Goal: Task Accomplishment & Management: Use online tool/utility

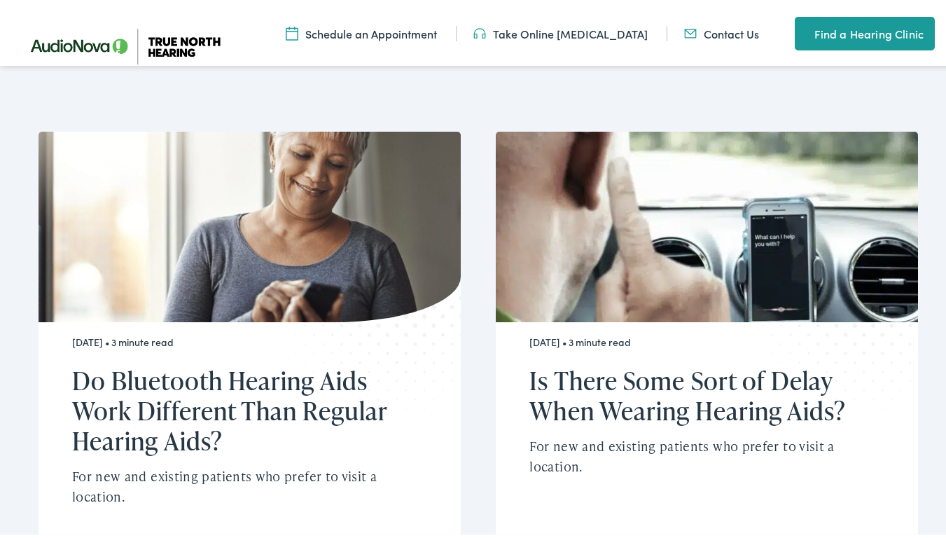
scroll to position [2506, 0]
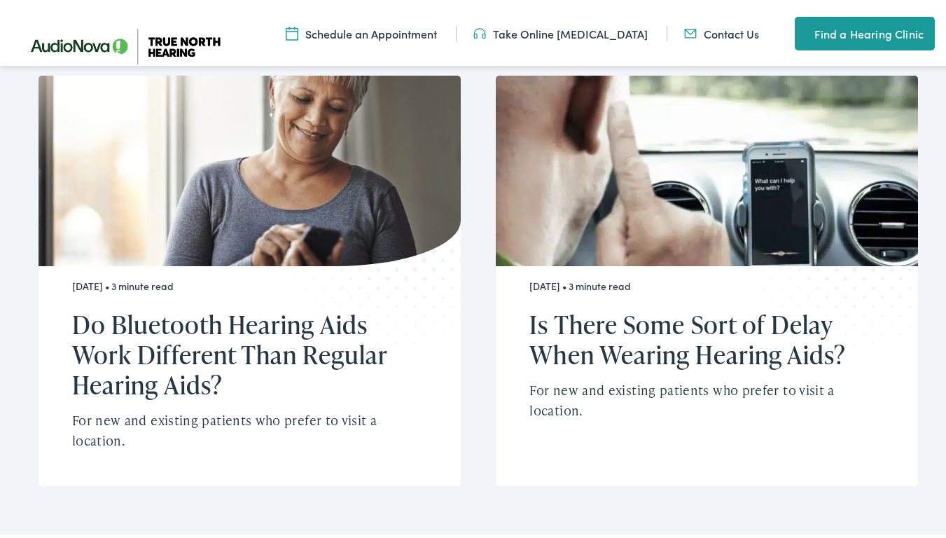
click at [529, 32] on link "Take Online [MEDICAL_DATA]" at bounding box center [560, 30] width 174 height 15
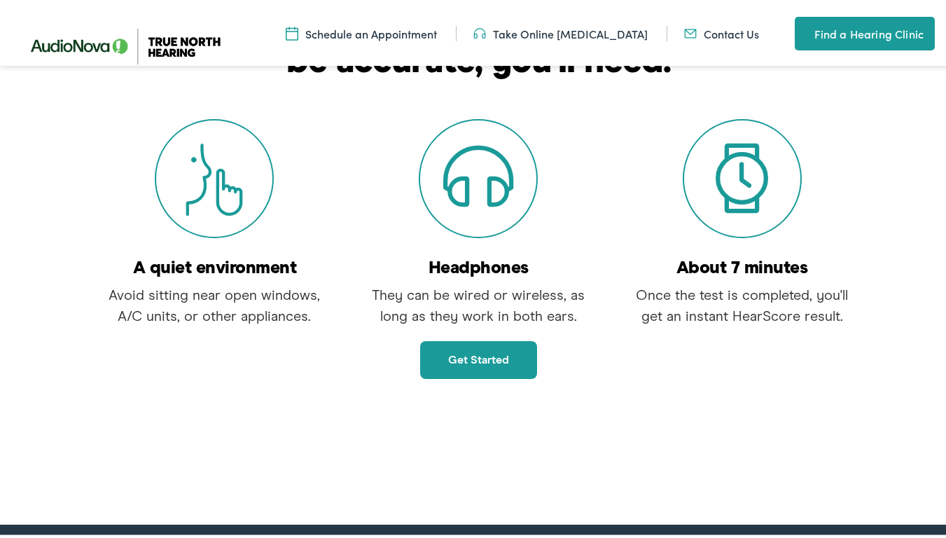
scroll to position [210, 0]
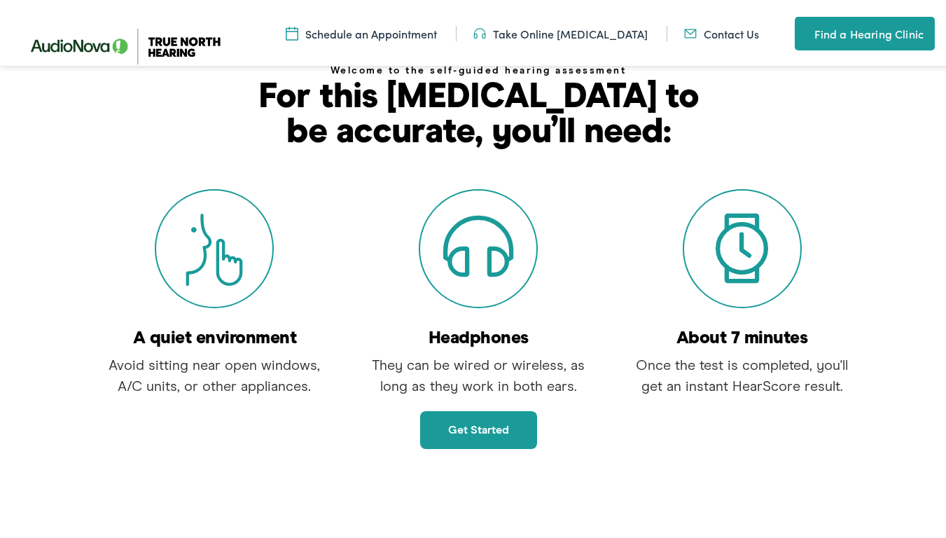
click at [461, 430] on link "Get started" at bounding box center [478, 427] width 117 height 38
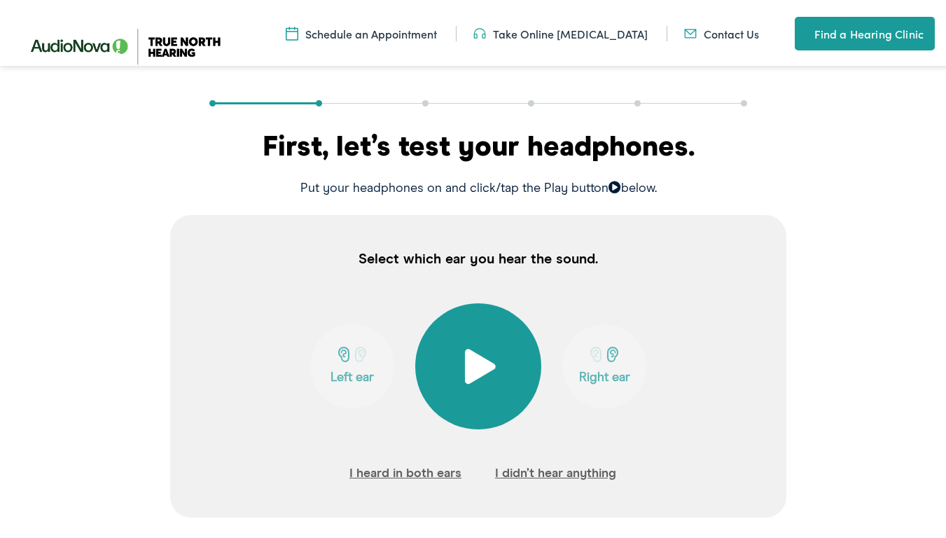
click at [467, 367] on span at bounding box center [478, 363] width 34 height 35
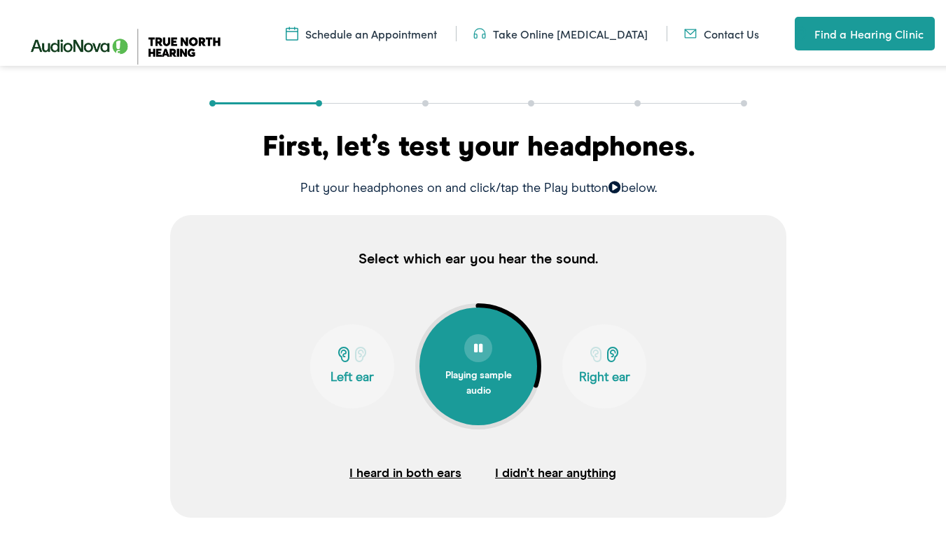
click at [603, 343] on button "Right ear" at bounding box center [604, 363] width 84 height 84
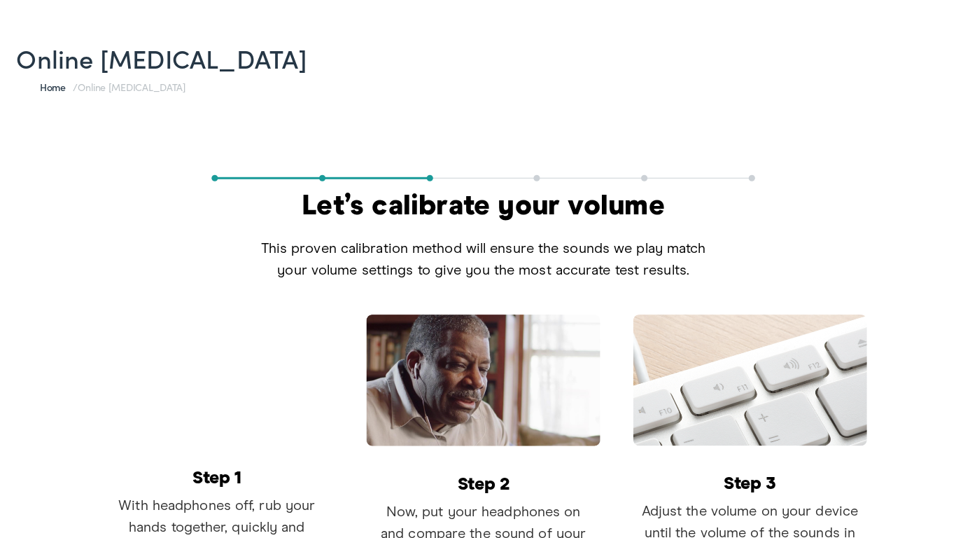
scroll to position [280, 0]
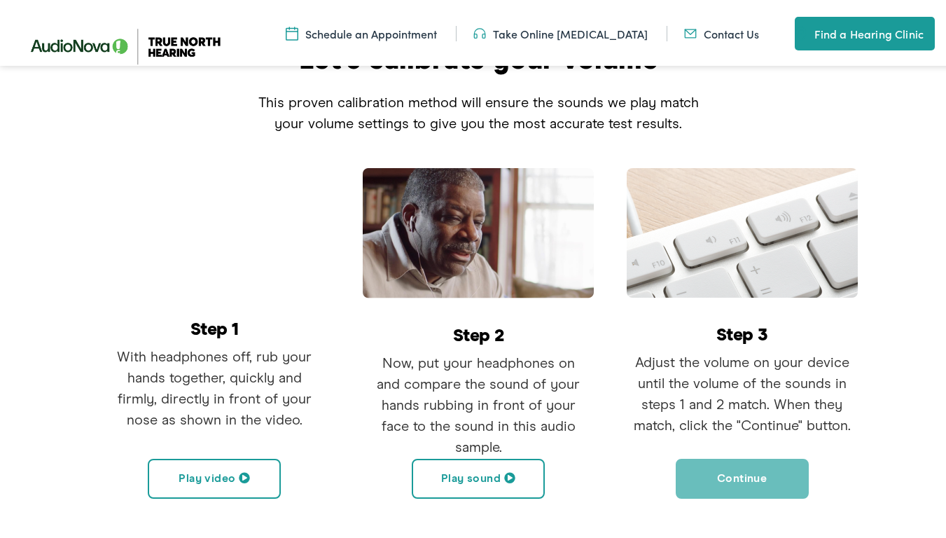
click at [225, 477] on button "Play video" at bounding box center [214, 476] width 133 height 40
click at [478, 483] on button "Play sound" at bounding box center [478, 476] width 133 height 40
click at [735, 470] on button "Continue" at bounding box center [742, 476] width 133 height 40
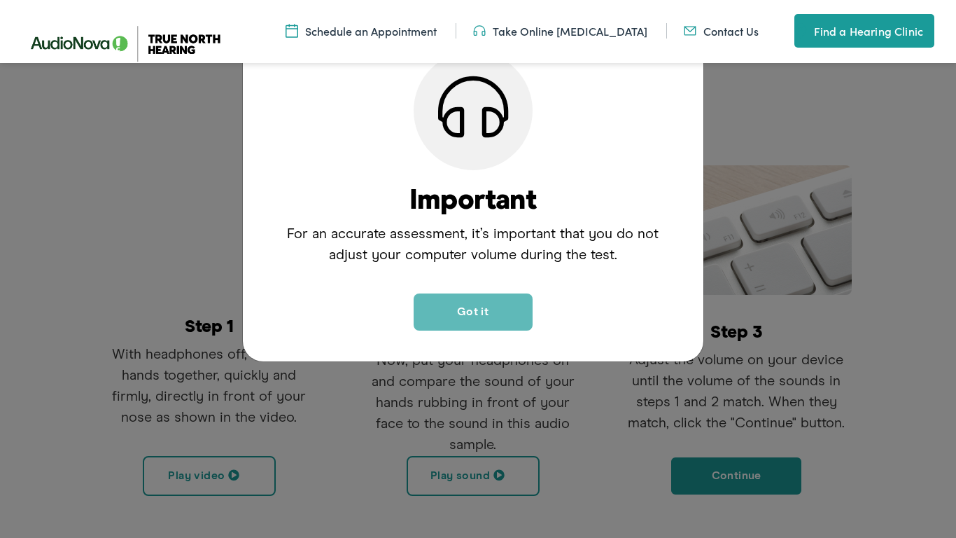
click at [485, 305] on button "Got it" at bounding box center [473, 311] width 119 height 37
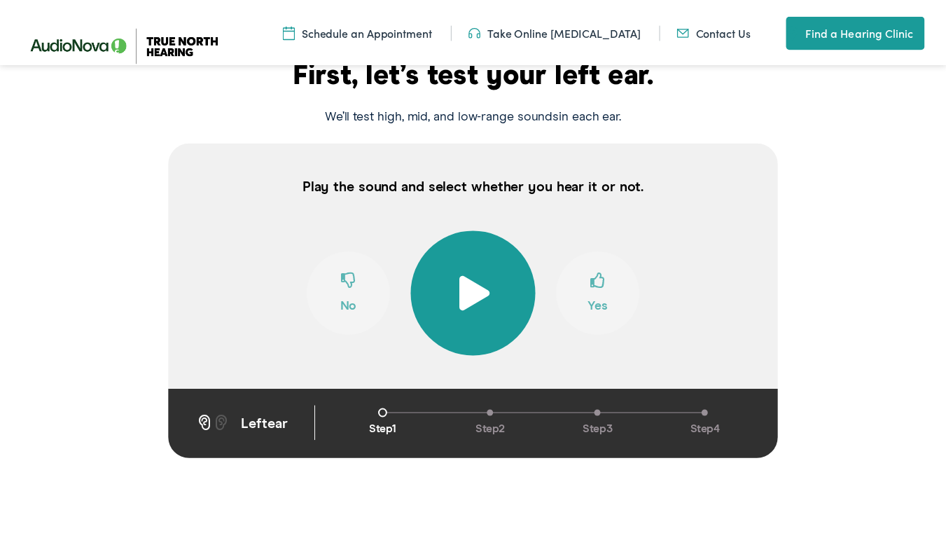
scroll to position [270, 0]
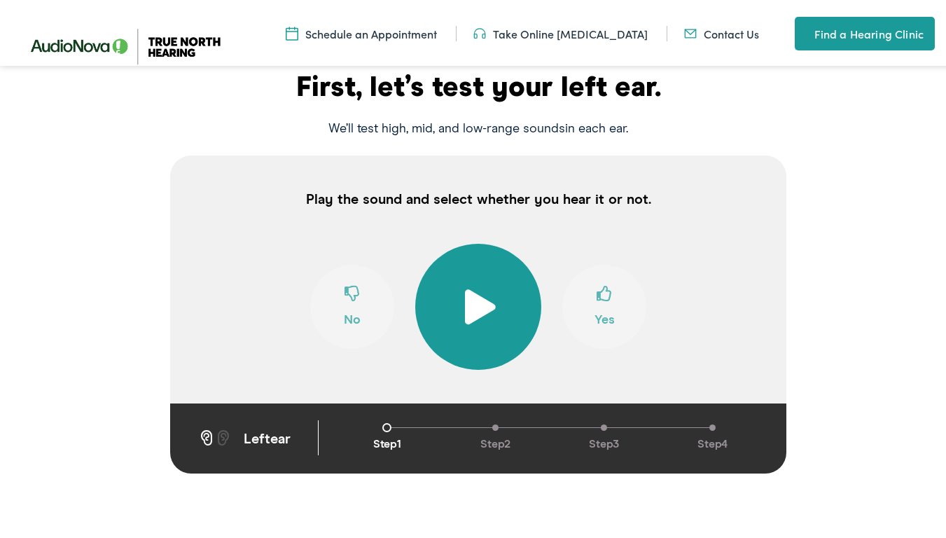
click at [485, 305] on span at bounding box center [478, 303] width 34 height 35
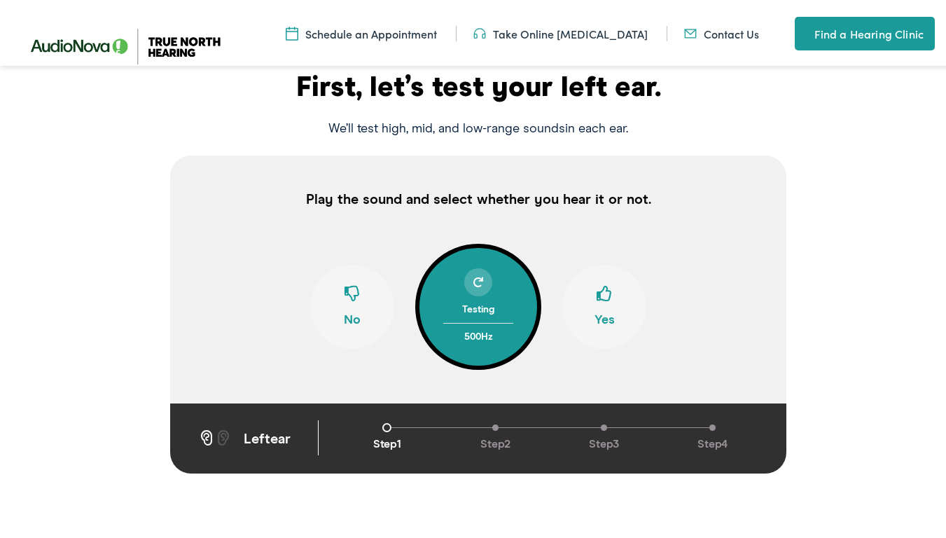
click at [344, 283] on span at bounding box center [351, 296] width 15 height 27
click at [345, 303] on span at bounding box center [351, 296] width 15 height 27
click at [356, 308] on button "No" at bounding box center [352, 304] width 84 height 84
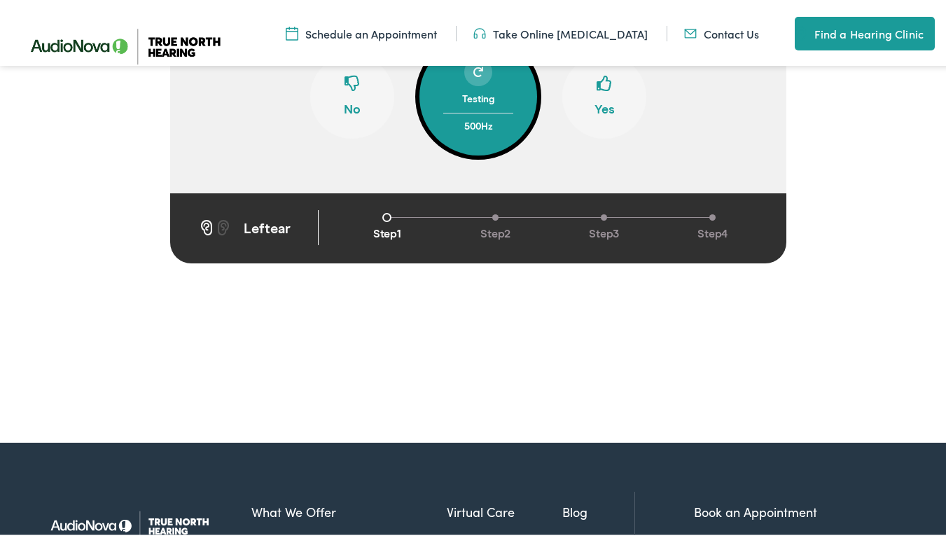
scroll to position [340, 0]
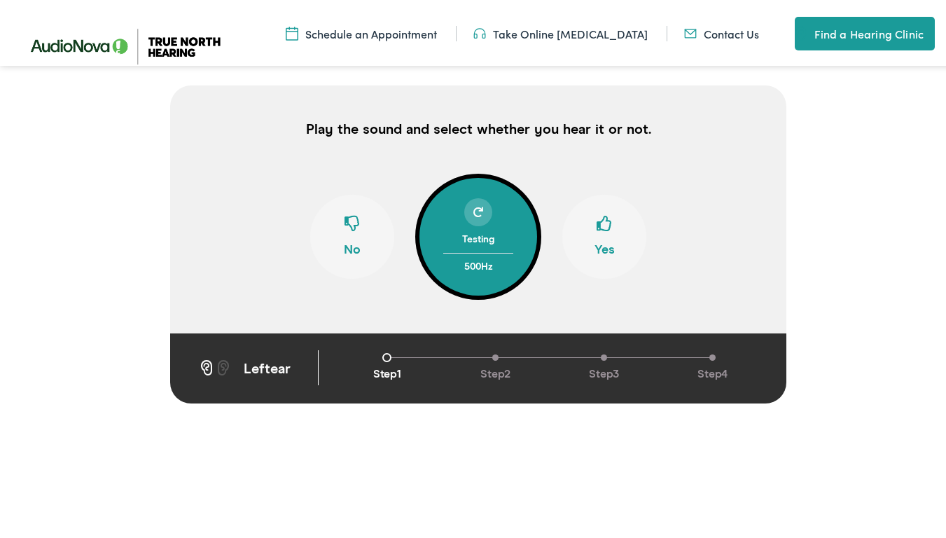
click at [216, 363] on span at bounding box center [224, 364] width 18 height 15
click at [254, 365] on span "left" at bounding box center [251, 366] width 38 height 14
click at [514, 225] on div "Testing 500 Hz" at bounding box center [478, 233] width 109 height 76
click at [344, 232] on span at bounding box center [351, 226] width 15 height 27
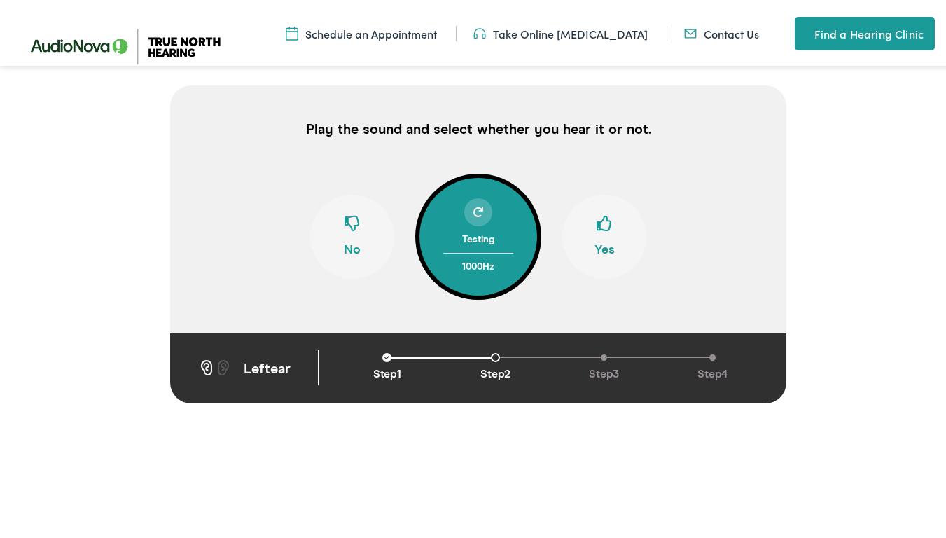
click at [346, 242] on button "No" at bounding box center [352, 234] width 84 height 84
click at [346, 240] on button "No" at bounding box center [352, 234] width 84 height 84
click at [347, 238] on span at bounding box center [351, 226] width 15 height 27
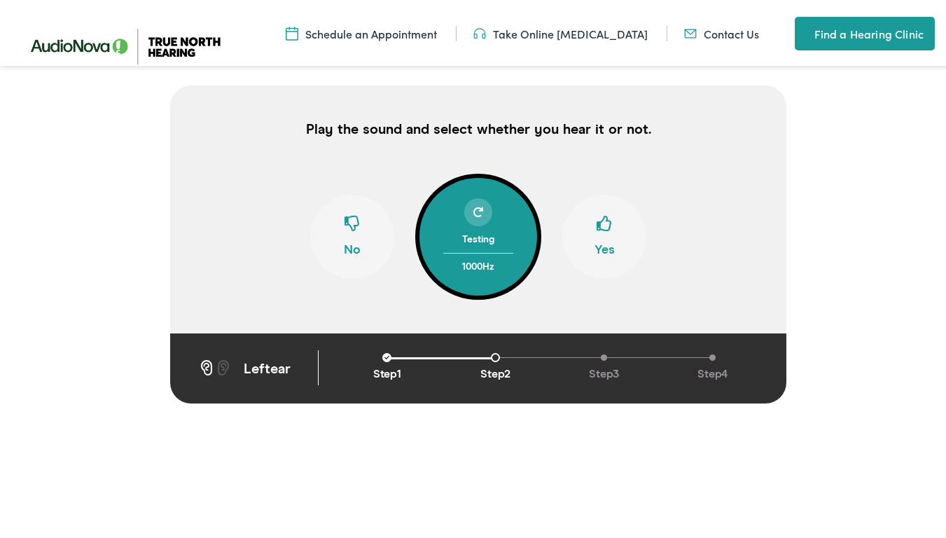
click at [348, 238] on span at bounding box center [351, 226] width 15 height 27
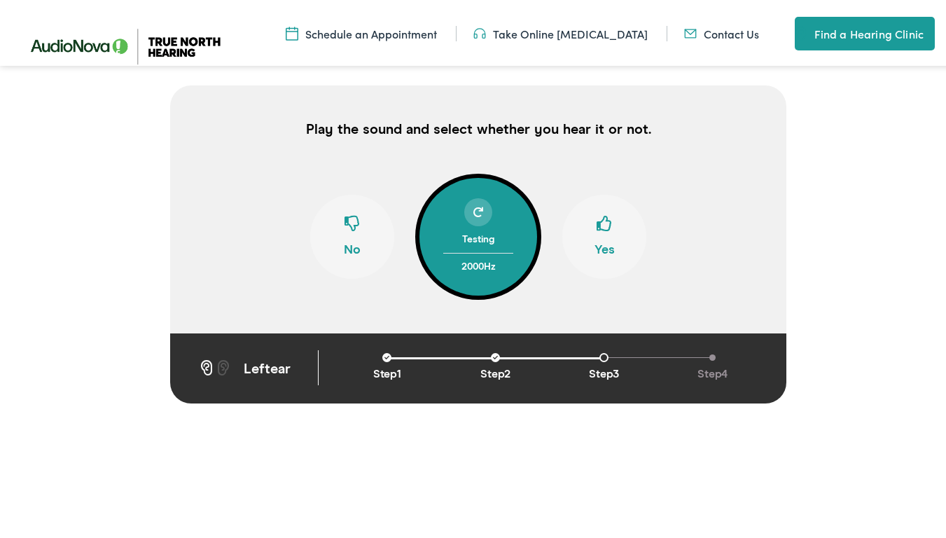
click at [348, 237] on span at bounding box center [351, 226] width 15 height 27
click at [346, 222] on span at bounding box center [351, 226] width 15 height 27
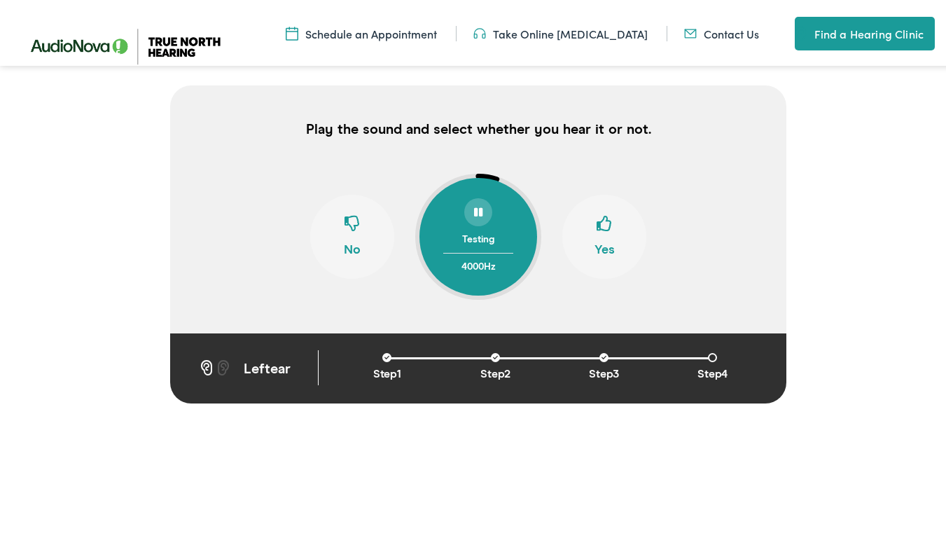
click at [347, 221] on span at bounding box center [351, 226] width 15 height 27
click at [349, 221] on span at bounding box center [351, 226] width 15 height 27
click at [351, 223] on span at bounding box center [351, 226] width 15 height 27
click at [351, 224] on span at bounding box center [351, 226] width 15 height 27
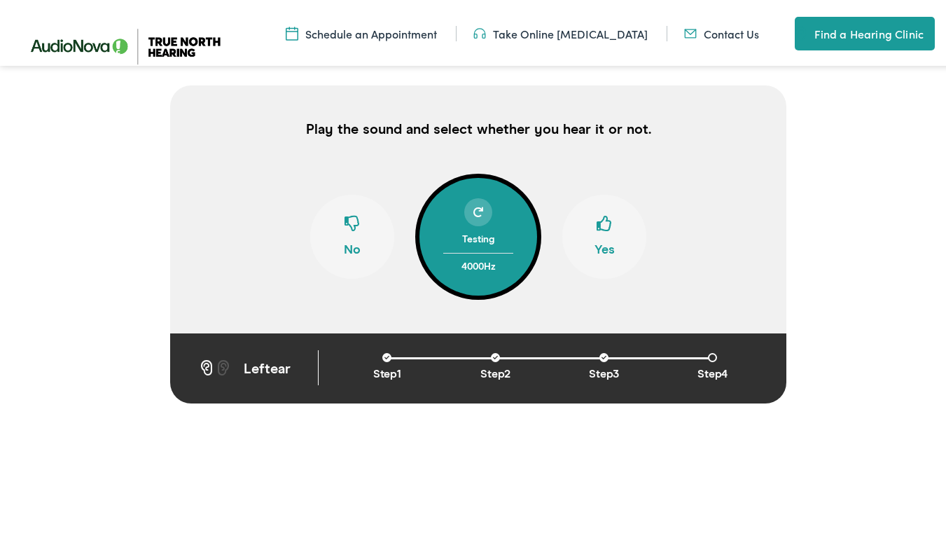
click at [351, 224] on span at bounding box center [351, 226] width 15 height 27
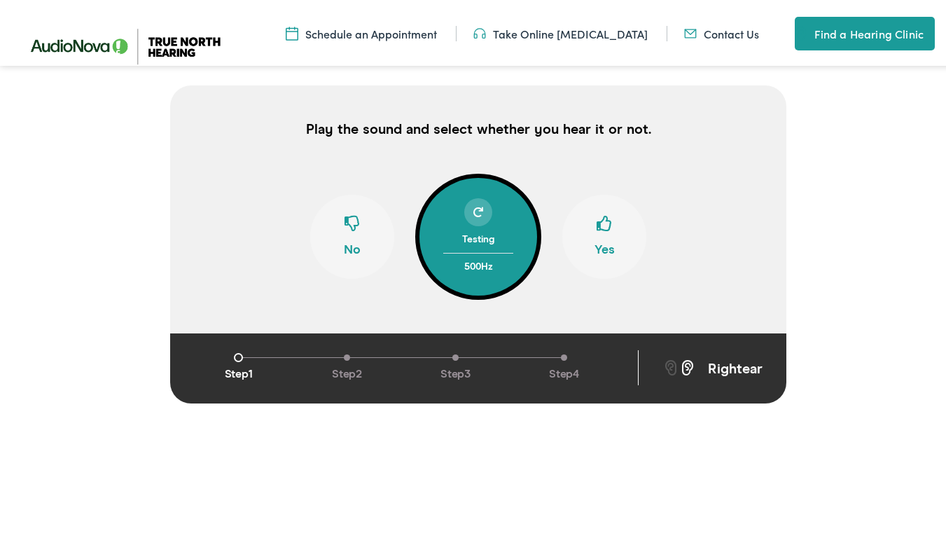
click at [604, 233] on span at bounding box center [603, 226] width 15 height 27
click at [472, 204] on div at bounding box center [478, 209] width 28 height 28
click at [584, 227] on button "Yes" at bounding box center [604, 234] width 84 height 84
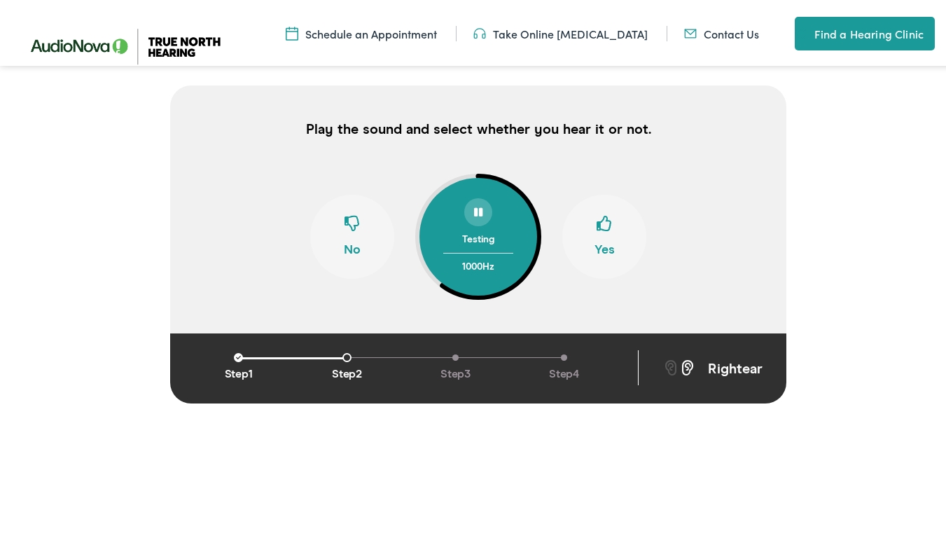
click at [584, 227] on button "Yes" at bounding box center [604, 234] width 84 height 84
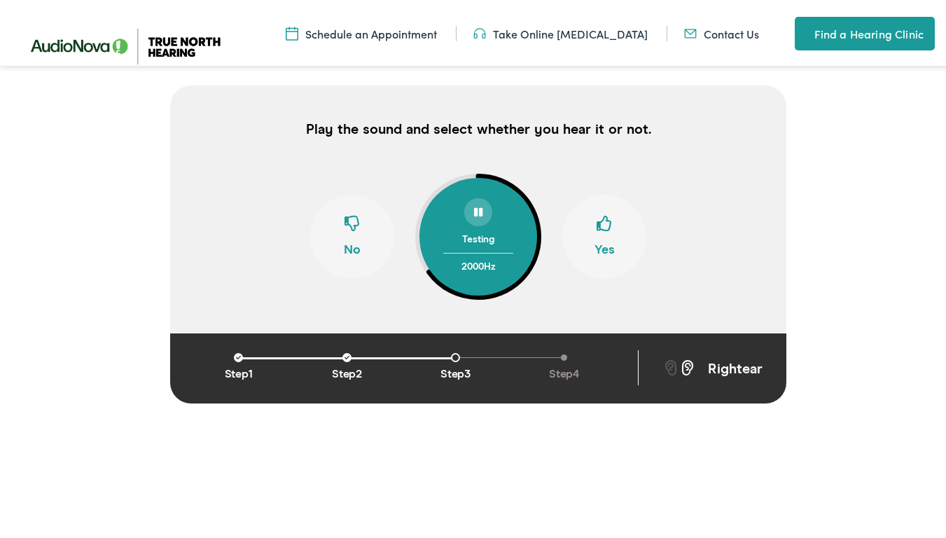
click at [584, 227] on button "Yes" at bounding box center [604, 234] width 84 height 84
click at [362, 234] on button "No" at bounding box center [352, 234] width 84 height 84
click at [607, 231] on button "Yes" at bounding box center [604, 234] width 84 height 84
click at [608, 231] on button "Yes" at bounding box center [604, 234] width 84 height 84
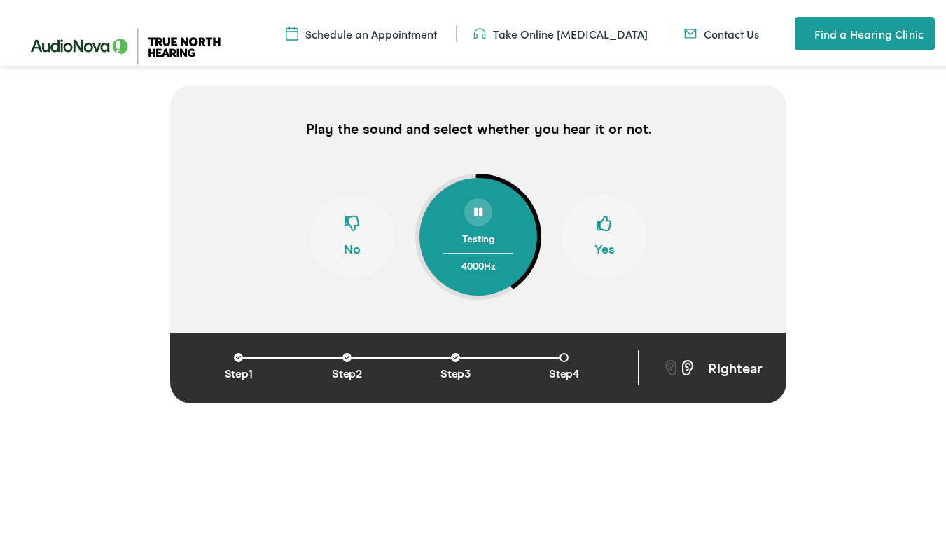
click at [608, 230] on button "Yes" at bounding box center [604, 234] width 84 height 84
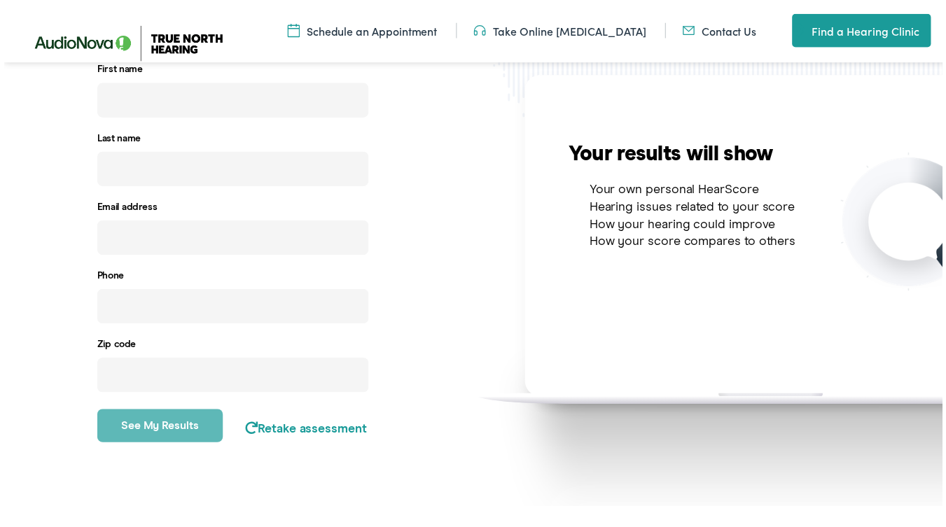
scroll to position [305, 0]
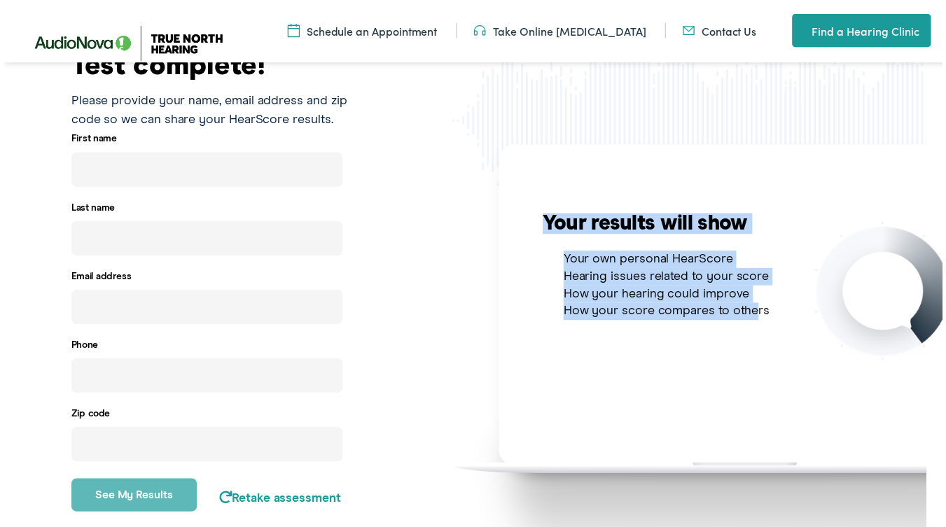
drag, startPoint x: 778, startPoint y: 461, endPoint x: 932, endPoint y: 428, distance: 156.8
click at [930, 432] on html "Online Hearing Test - True North Hearing Skip to Main Content Menu Close Schedu…" at bounding box center [452, 341] width 956 height 1293
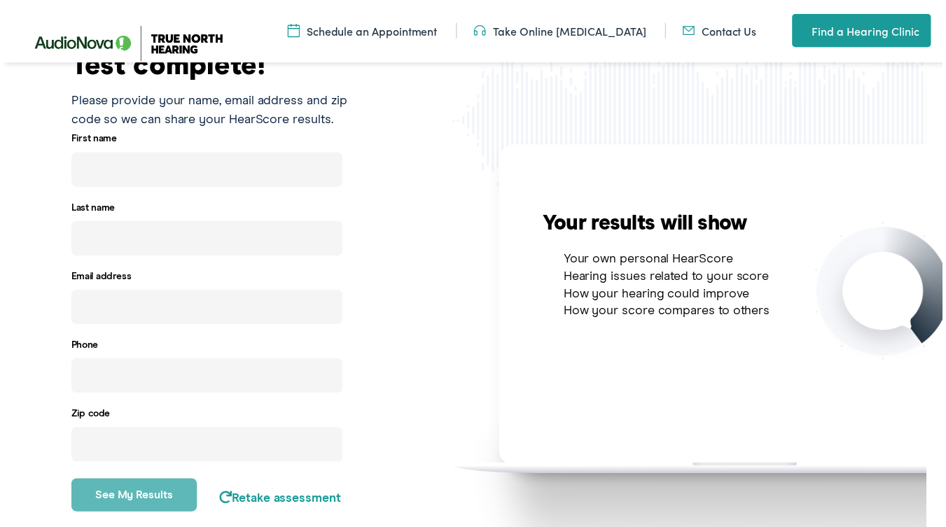
drag, startPoint x: 932, startPoint y: 428, endPoint x: 844, endPoint y: 391, distance: 95.4
click at [845, 391] on div "Your results will show Your own personal HearScore Hearing issues related to yo…" at bounding box center [691, 359] width 478 height 441
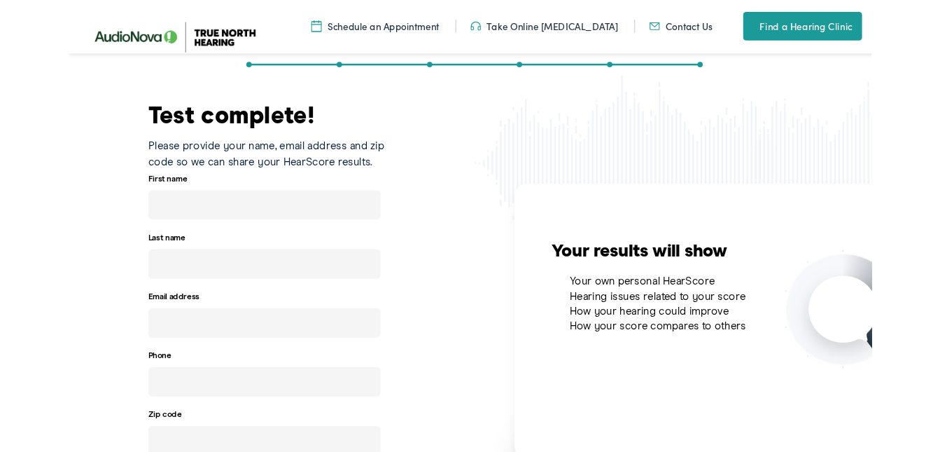
scroll to position [305, 0]
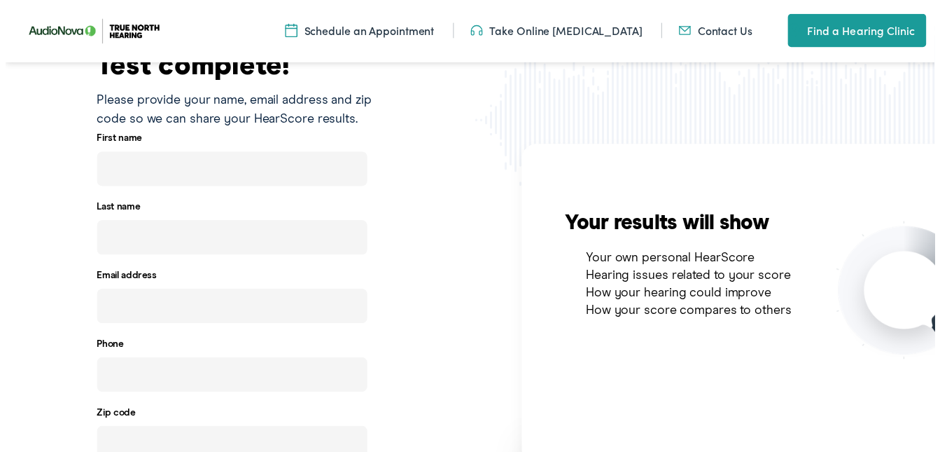
click at [208, 309] on input "email" at bounding box center [229, 309] width 274 height 35
paste input "veparos956@certve.com"
type input "veparos956@certve.com"
click at [170, 165] on input "text" at bounding box center [229, 170] width 274 height 35
type input "zima"
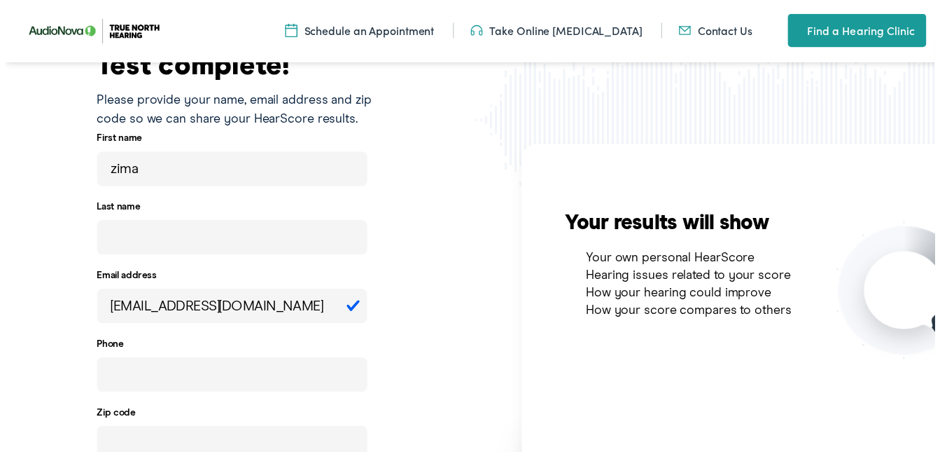
click at [174, 239] on input "text" at bounding box center [229, 240] width 274 height 35
type input "satial"
click at [195, 388] on input "tel" at bounding box center [229, 378] width 274 height 35
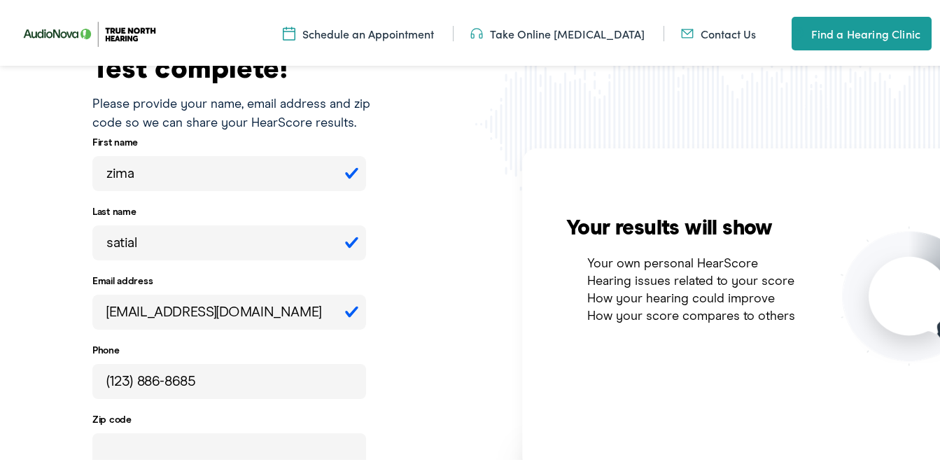
scroll to position [445, 0]
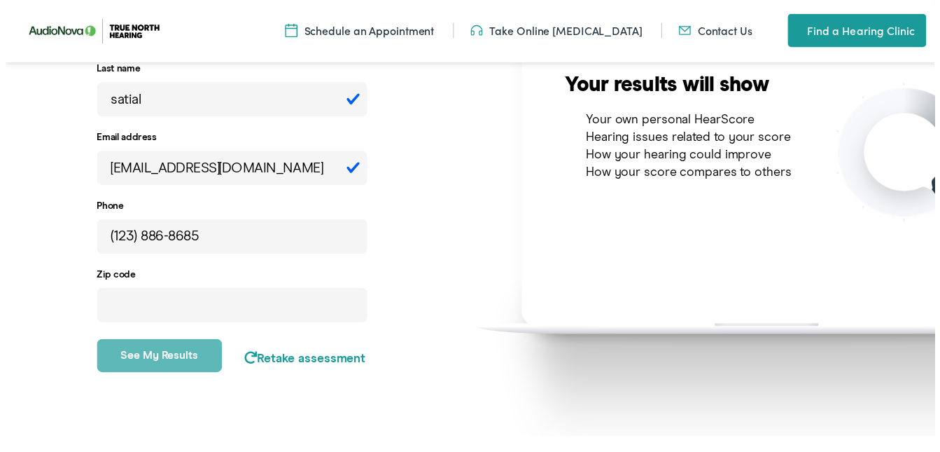
type input "(123) 886-8685"
click at [206, 315] on input "number" at bounding box center [229, 308] width 274 height 35
type input "12019"
click at [190, 365] on button "See my results" at bounding box center [155, 359] width 127 height 34
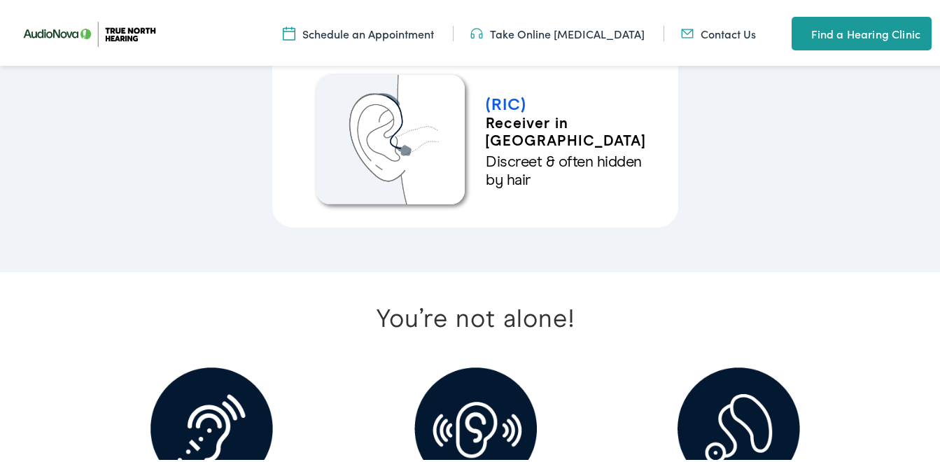
scroll to position [2310, 0]
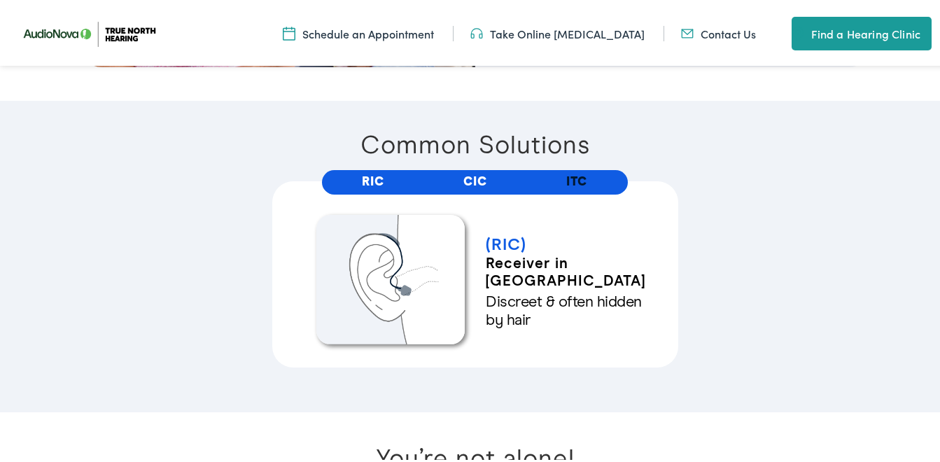
click at [463, 177] on link "CIC" at bounding box center [475, 179] width 24 height 13
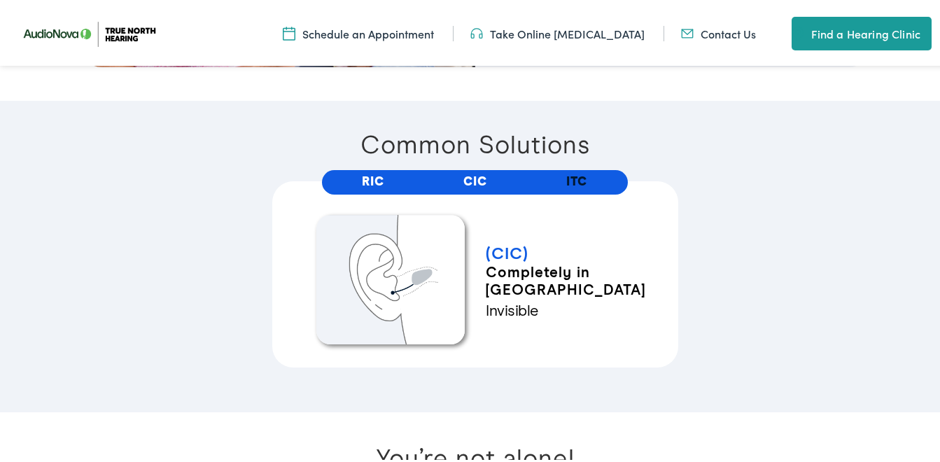
click at [362, 182] on link "RIC" at bounding box center [373, 179] width 22 height 13
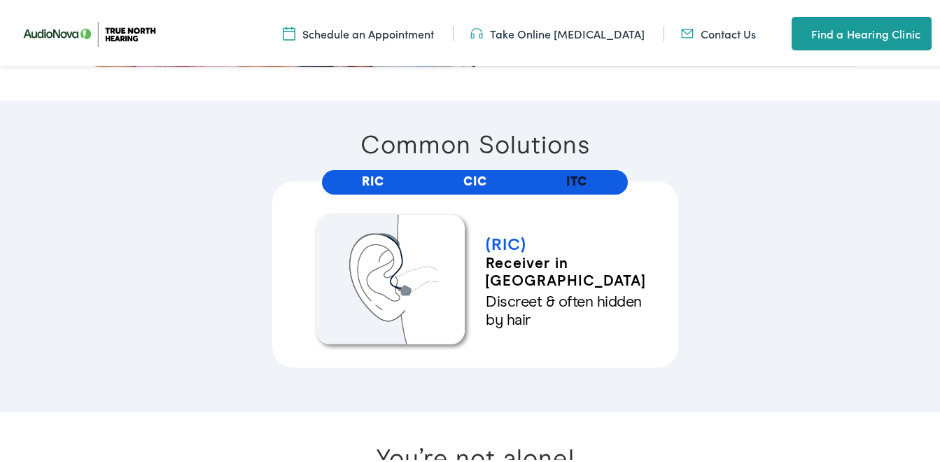
click at [475, 173] on link "CIC" at bounding box center [475, 179] width 24 height 13
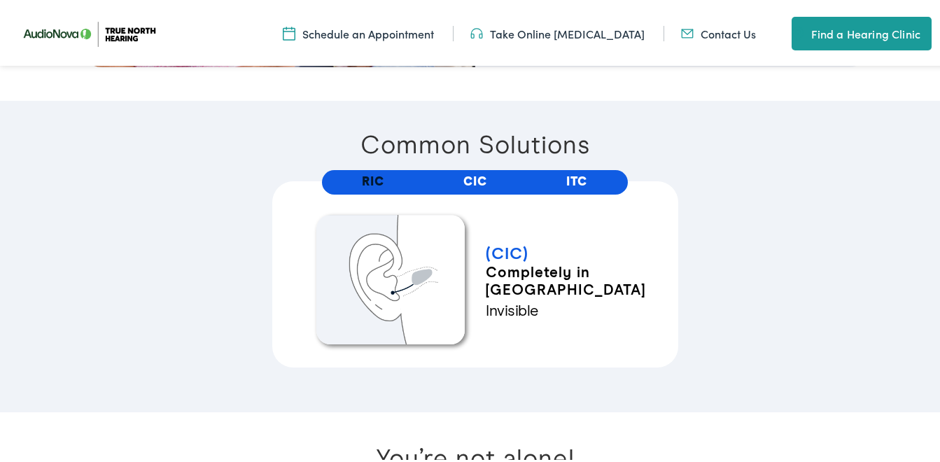
click at [569, 179] on link "ITC" at bounding box center [576, 179] width 21 height 13
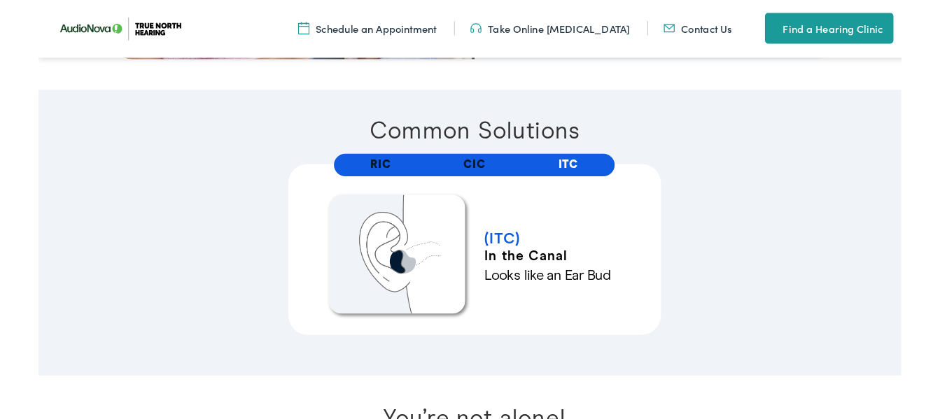
scroll to position [2170, 0]
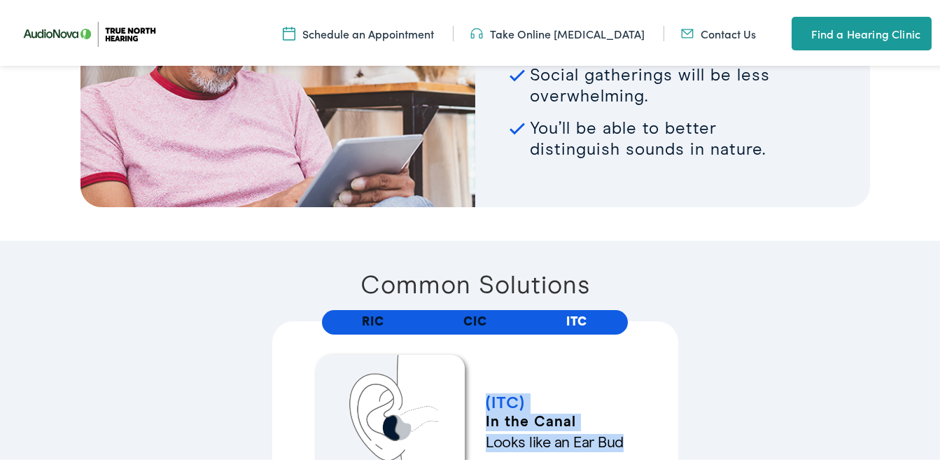
drag, startPoint x: 495, startPoint y: 402, endPoint x: 620, endPoint y: 439, distance: 130.7
click at [620, 439] on div "(ITC) In the Canal Looks like an Ear Bud" at bounding box center [559, 420] width 169 height 136
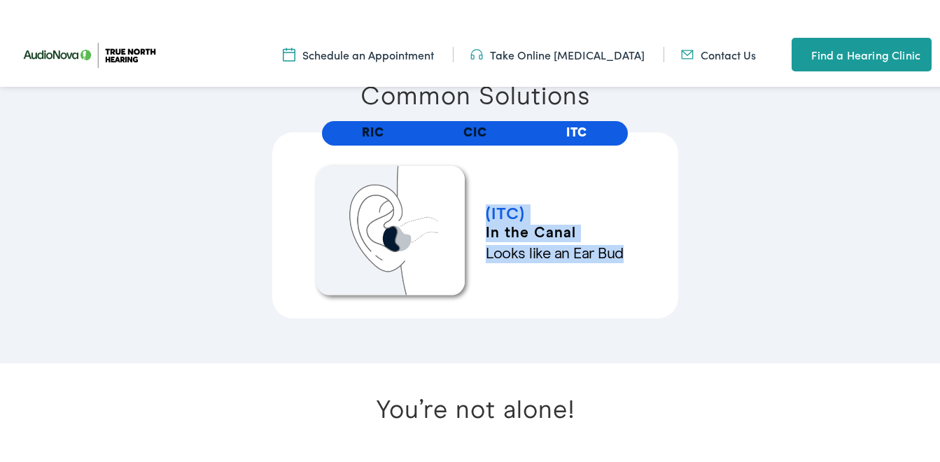
scroll to position [2450, 0]
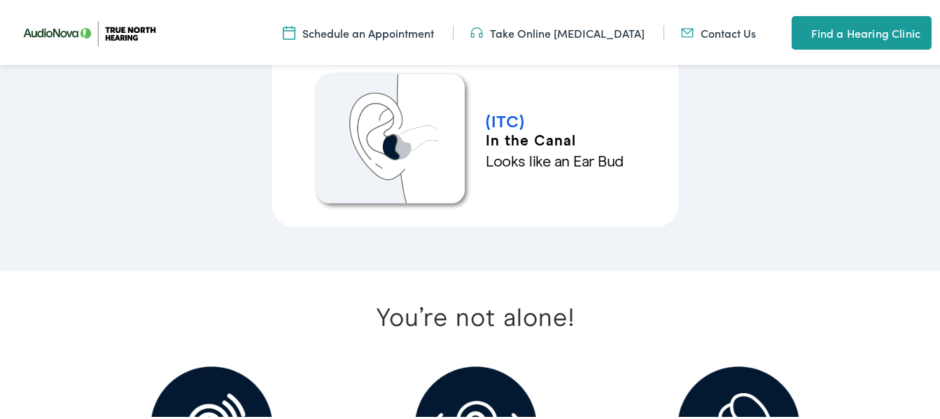
click at [188, 184] on div "(RIC) Receiver in Canal Discreet & often hidden by hair (CIC) Completely in Can…" at bounding box center [475, 132] width 745 height 186
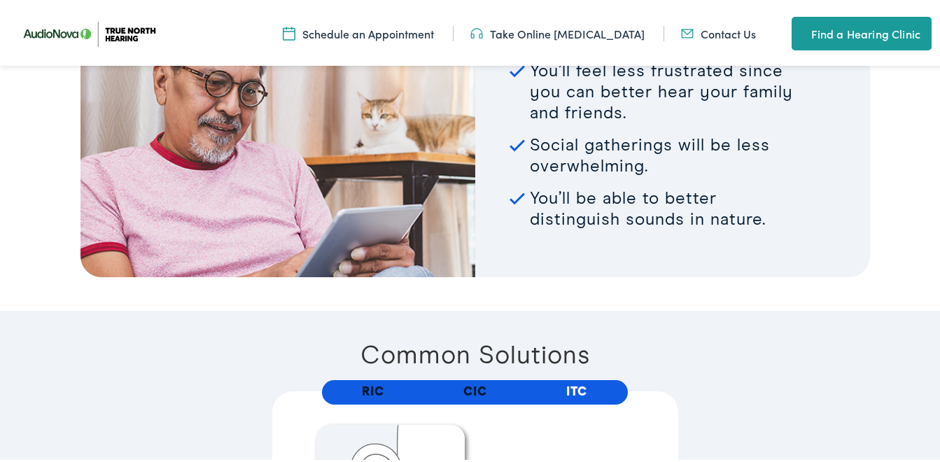
scroll to position [2170, 0]
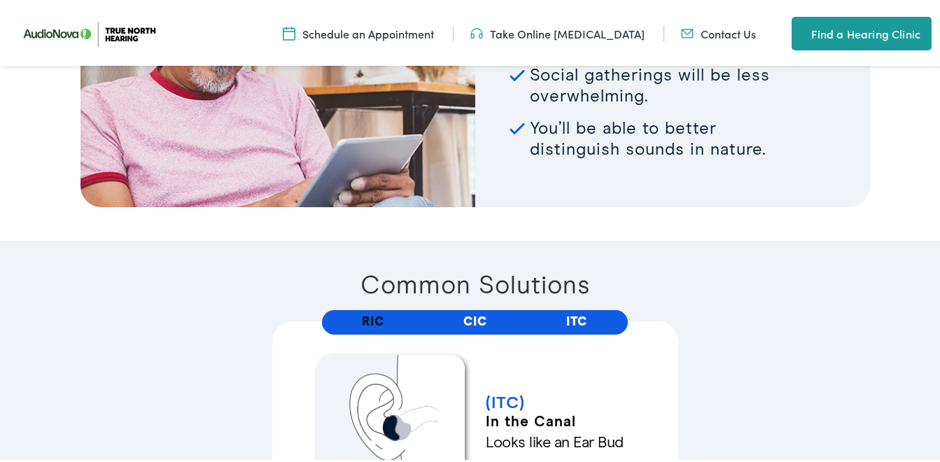
click at [468, 323] on link "CIC" at bounding box center [475, 319] width 24 height 13
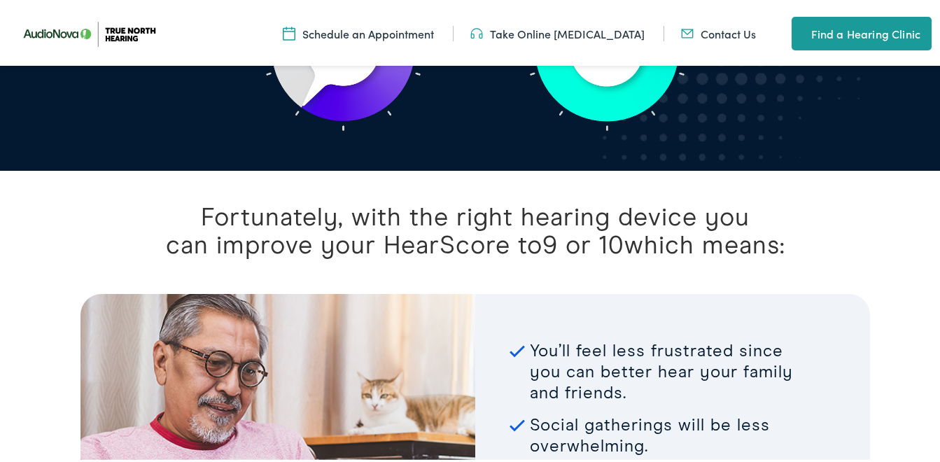
scroll to position [1610, 0]
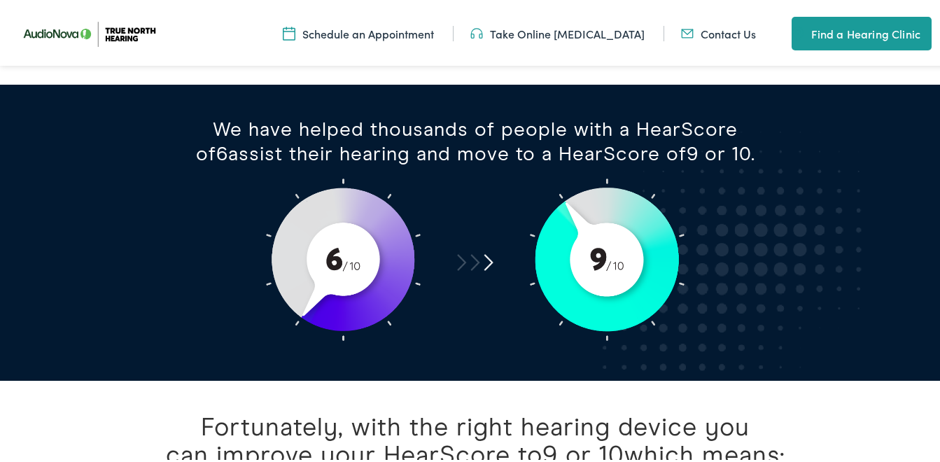
click at [604, 32] on link "Take Online [MEDICAL_DATA]" at bounding box center [557, 30] width 174 height 15
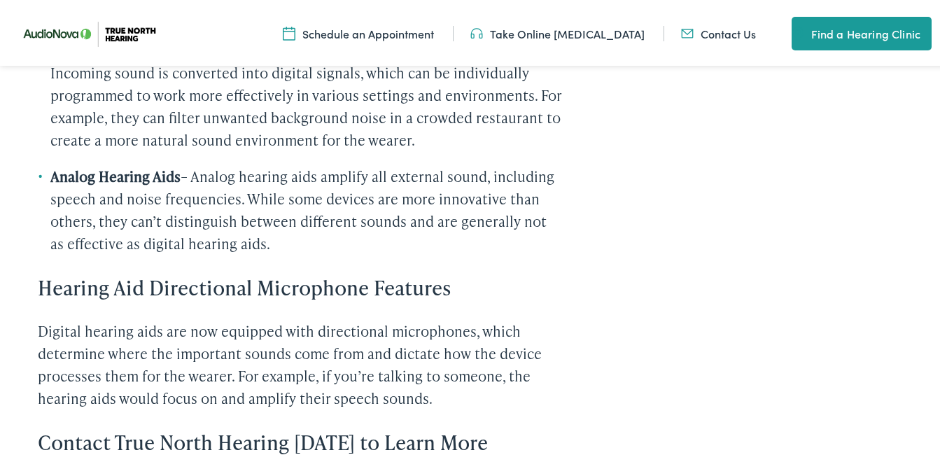
scroll to position [1330, 0]
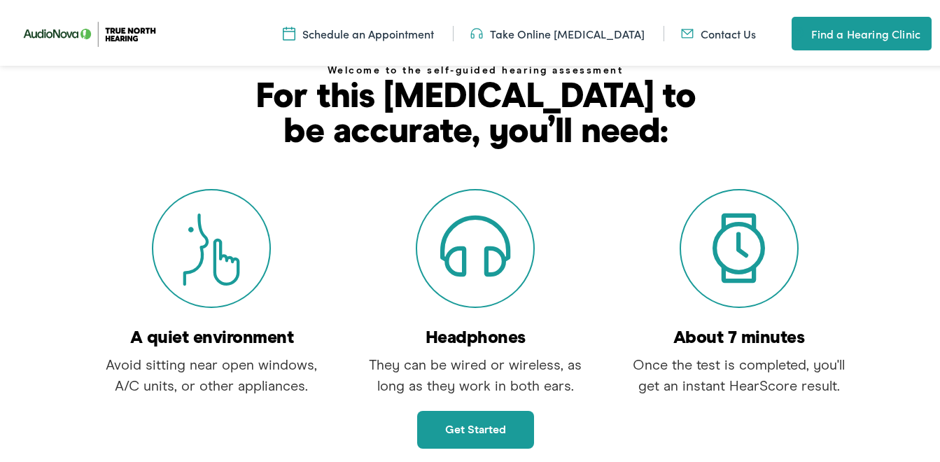
scroll to position [490, 0]
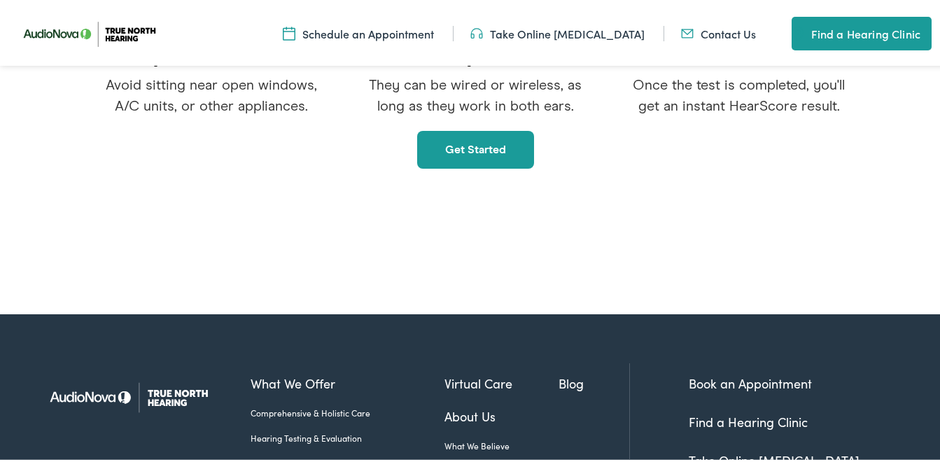
click at [477, 151] on link "Get started" at bounding box center [475, 147] width 117 height 38
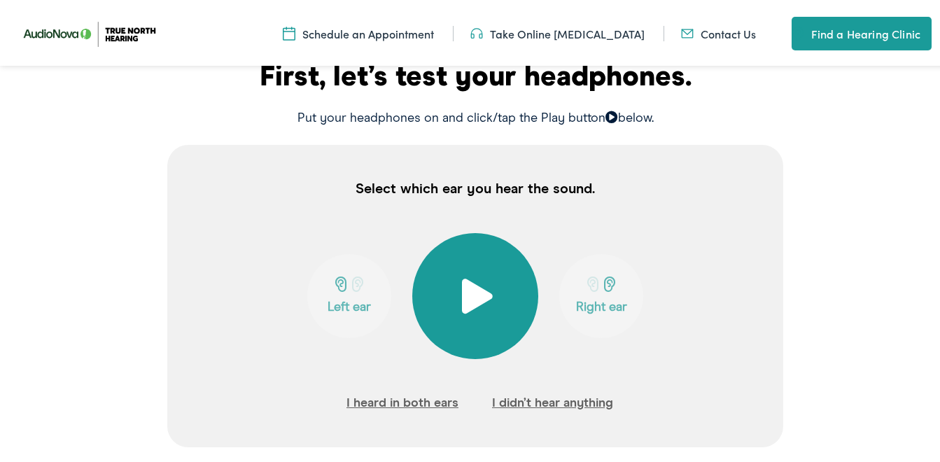
scroll to position [350, 0]
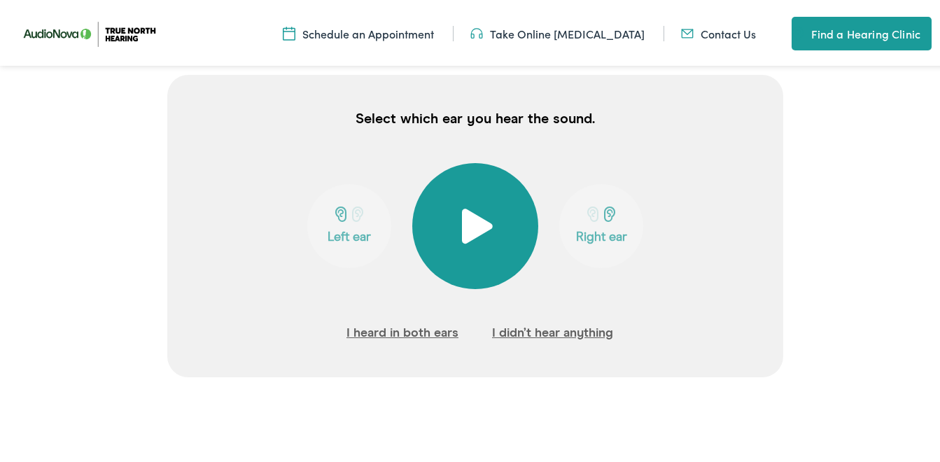
click at [860, 221] on div "Select which ear you hear the sound. Left ear Right ear I heard in both ears I …" at bounding box center [475, 240] width 951 height 336
click at [819, 271] on div "Select which ear you hear the sound. Left ear Right ear I heard in both ears I …" at bounding box center [475, 240] width 951 height 336
drag, startPoint x: 787, startPoint y: 299, endPoint x: 793, endPoint y: 340, distance: 41.8
click at [793, 335] on div "Select which ear you hear the sound. Left ear Right ear I heard in both ears I …" at bounding box center [475, 240] width 951 height 336
drag, startPoint x: 793, startPoint y: 340, endPoint x: 783, endPoint y: 389, distance: 49.3
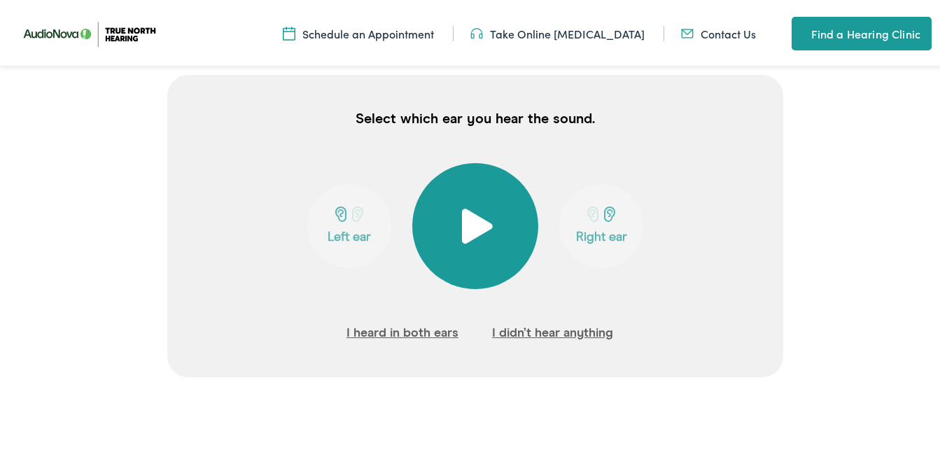
click at [783, 389] on div "Select which ear you hear the sound. Left ear Right ear I heard in both ears I …" at bounding box center [475, 240] width 951 height 336
click at [472, 231] on span at bounding box center [476, 223] width 34 height 35
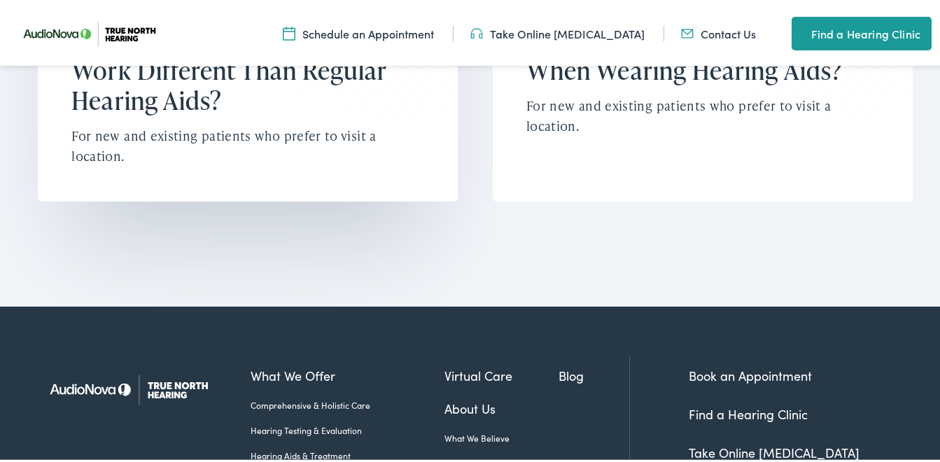
scroll to position [2506, 0]
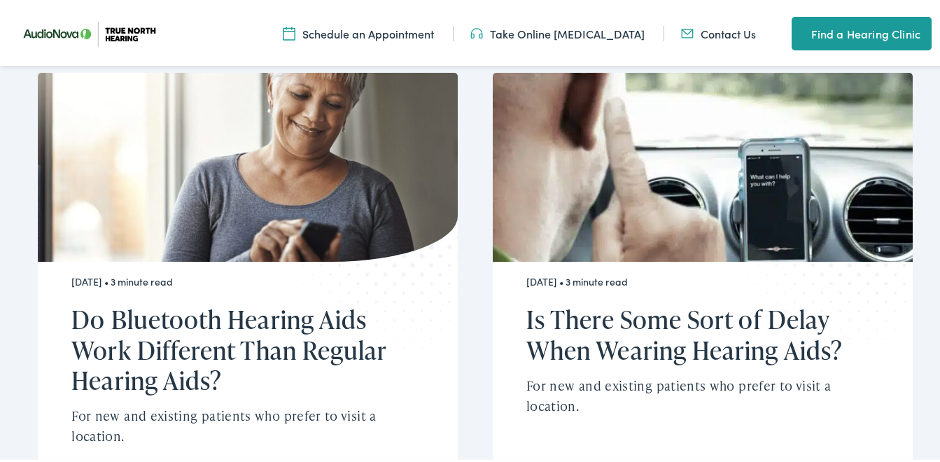
click at [590, 32] on link "Take Online [MEDICAL_DATA]" at bounding box center [557, 30] width 174 height 15
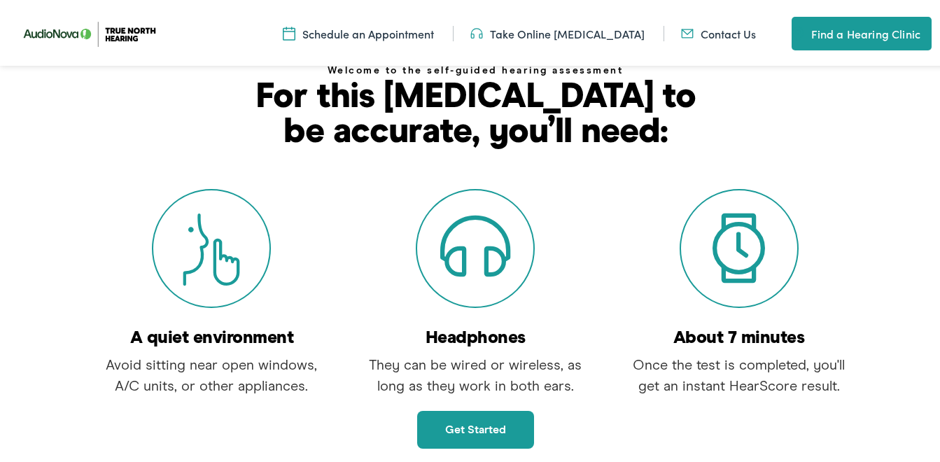
scroll to position [420, 0]
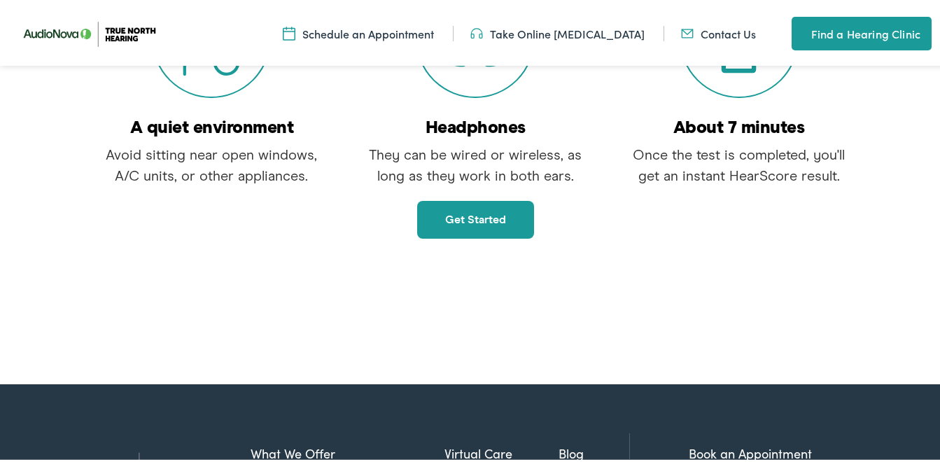
click at [495, 206] on link "Get started" at bounding box center [475, 217] width 117 height 38
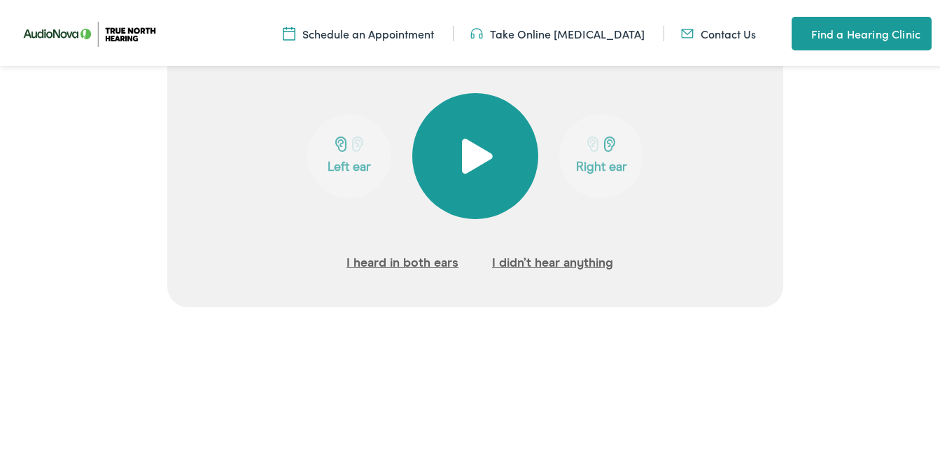
scroll to position [280, 0]
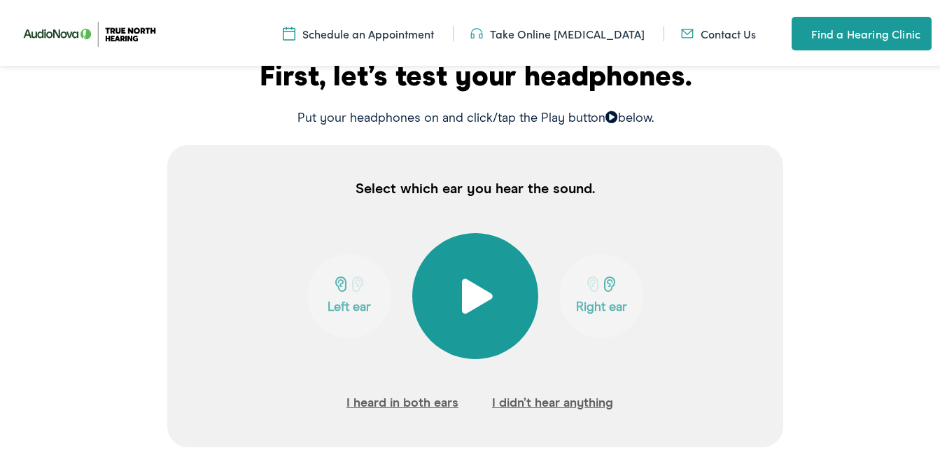
drag, startPoint x: 864, startPoint y: 217, endPoint x: 869, endPoint y: 228, distance: 12.2
click at [869, 228] on div "Select which ear you hear the sound. Left ear Right ear I heard in both ears I …" at bounding box center [475, 310] width 951 height 336
